Goal: Navigation & Orientation: Find specific page/section

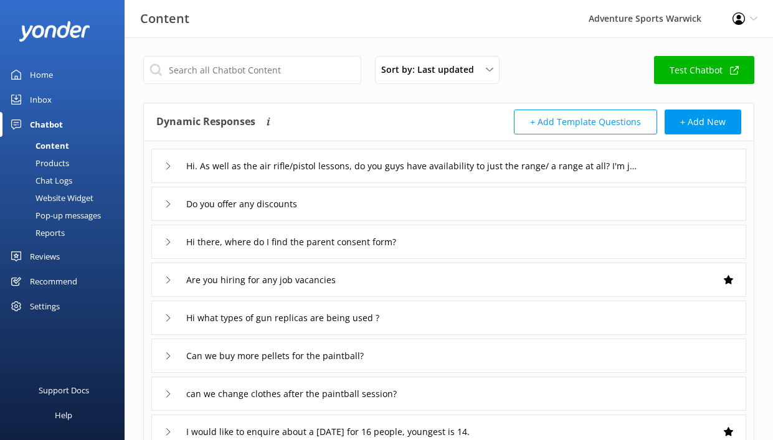
click at [40, 76] on div "Home" at bounding box center [41, 74] width 23 height 25
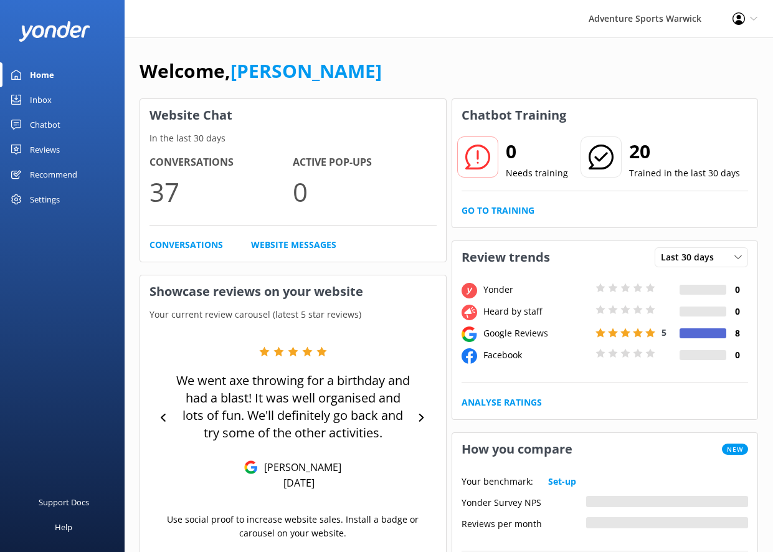
click at [44, 149] on div "Reviews" at bounding box center [45, 149] width 30 height 25
